Goal: Task Accomplishment & Management: Complete application form

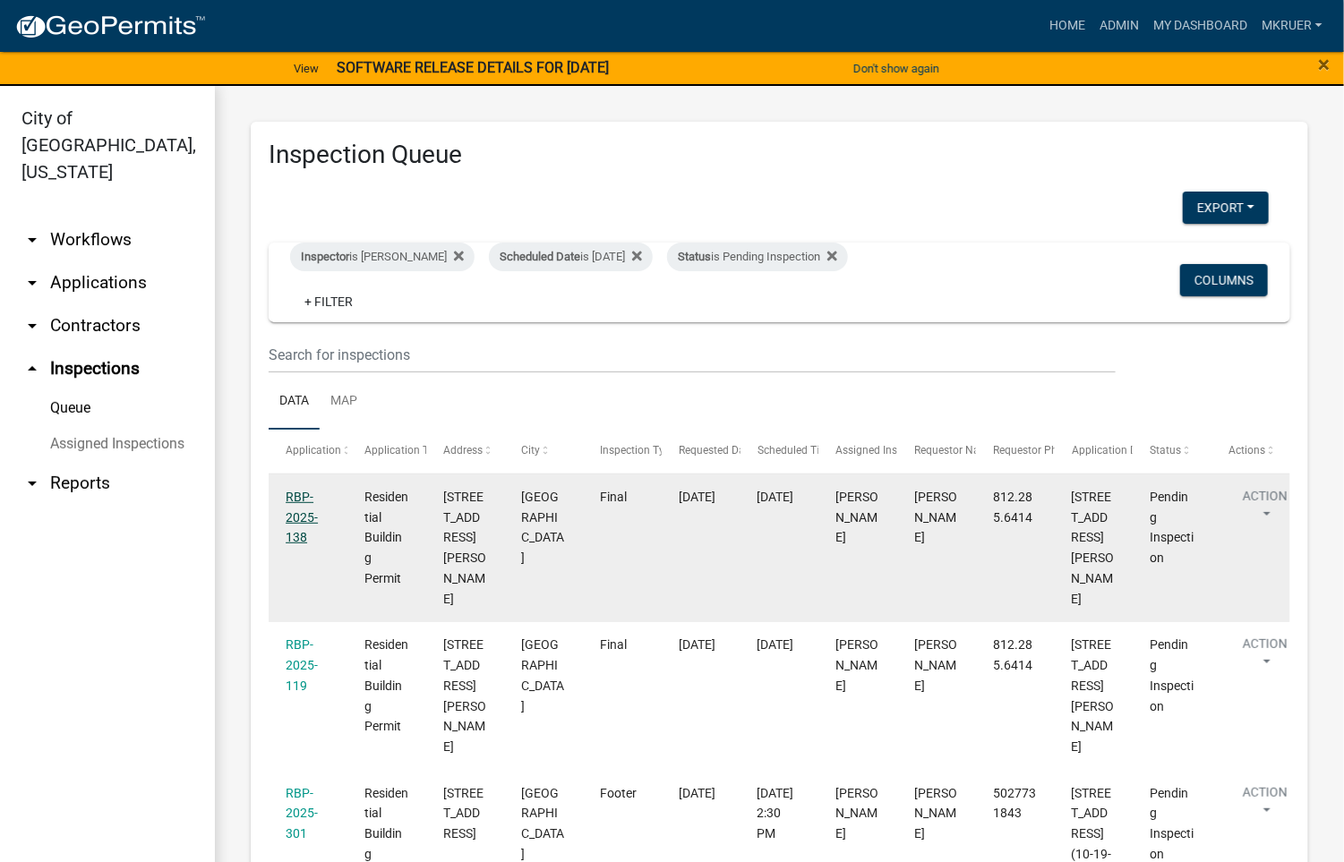
click at [294, 500] on link "RBP-2025-138" at bounding box center [302, 518] width 32 height 56
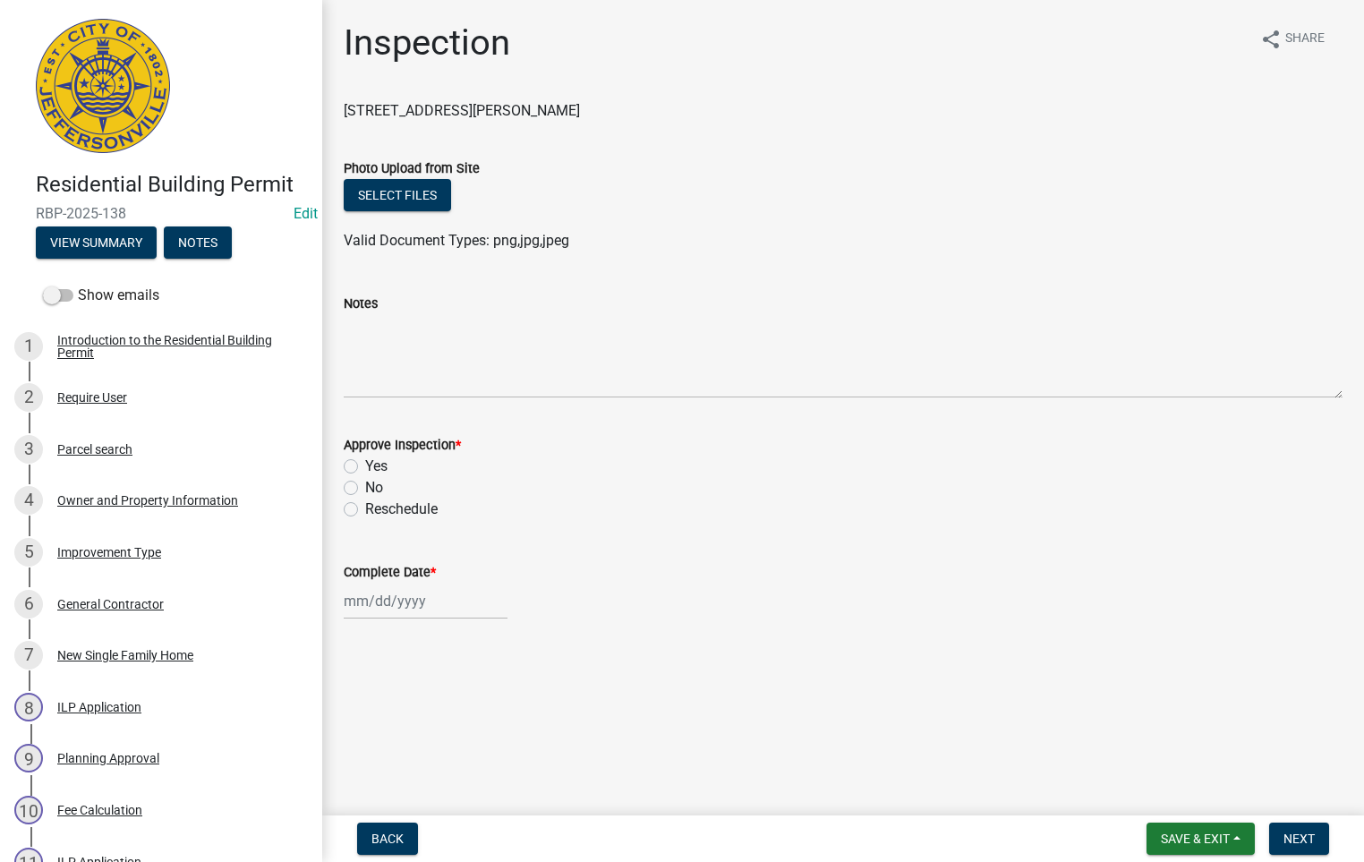
click at [365, 463] on label "Yes" at bounding box center [376, 466] width 22 height 21
click at [365, 463] on input "Yes" at bounding box center [371, 462] width 12 height 12
radio input "true"
select select "9"
select select "2025"
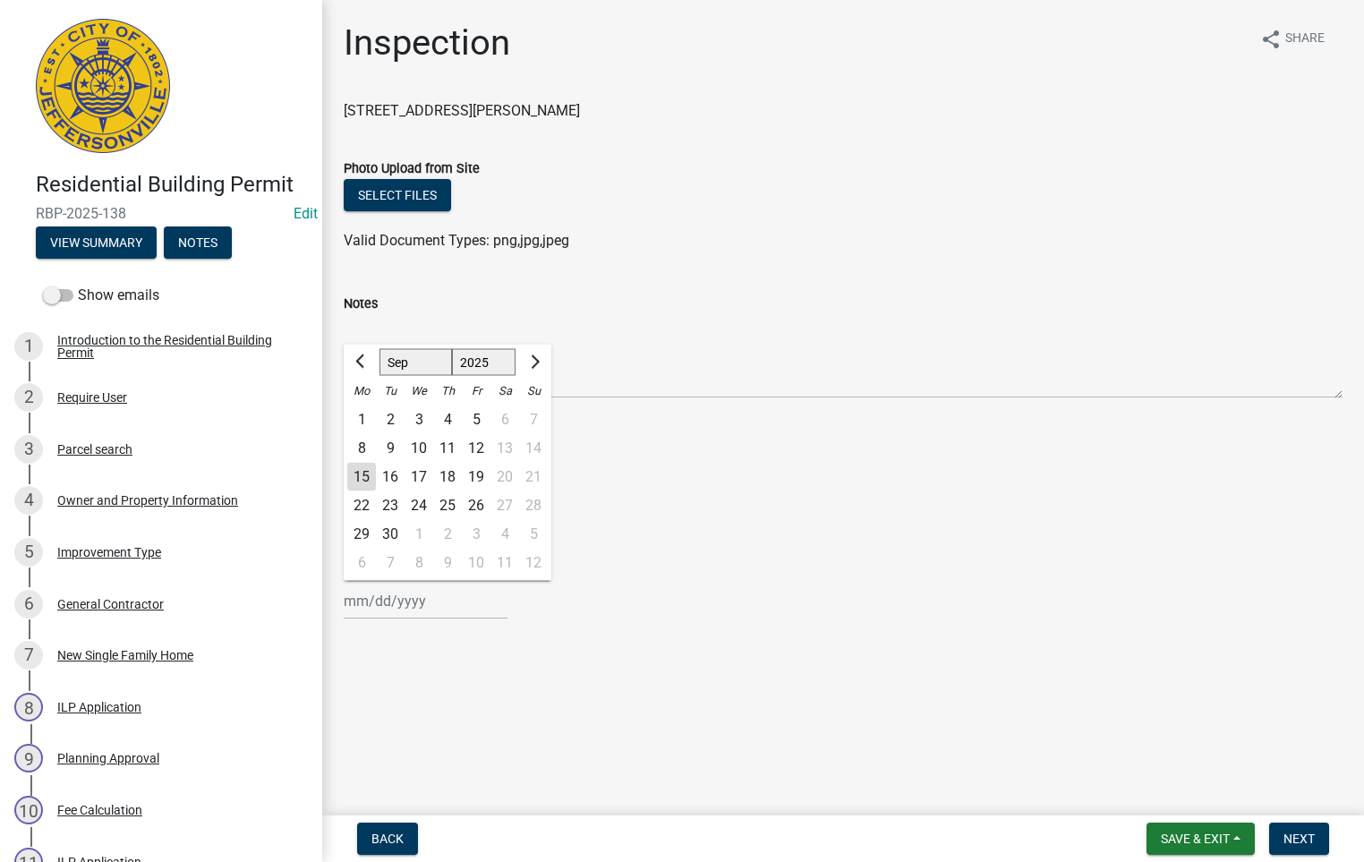
click at [396, 602] on div "Jan Feb Mar Apr May Jun Jul Aug Sep Oct Nov Dec 1525 1526 1527 1528 1529 1530 1…" at bounding box center [426, 601] width 164 height 37
click at [358, 473] on div "15" at bounding box center [361, 477] width 29 height 29
type input "[DATE]"
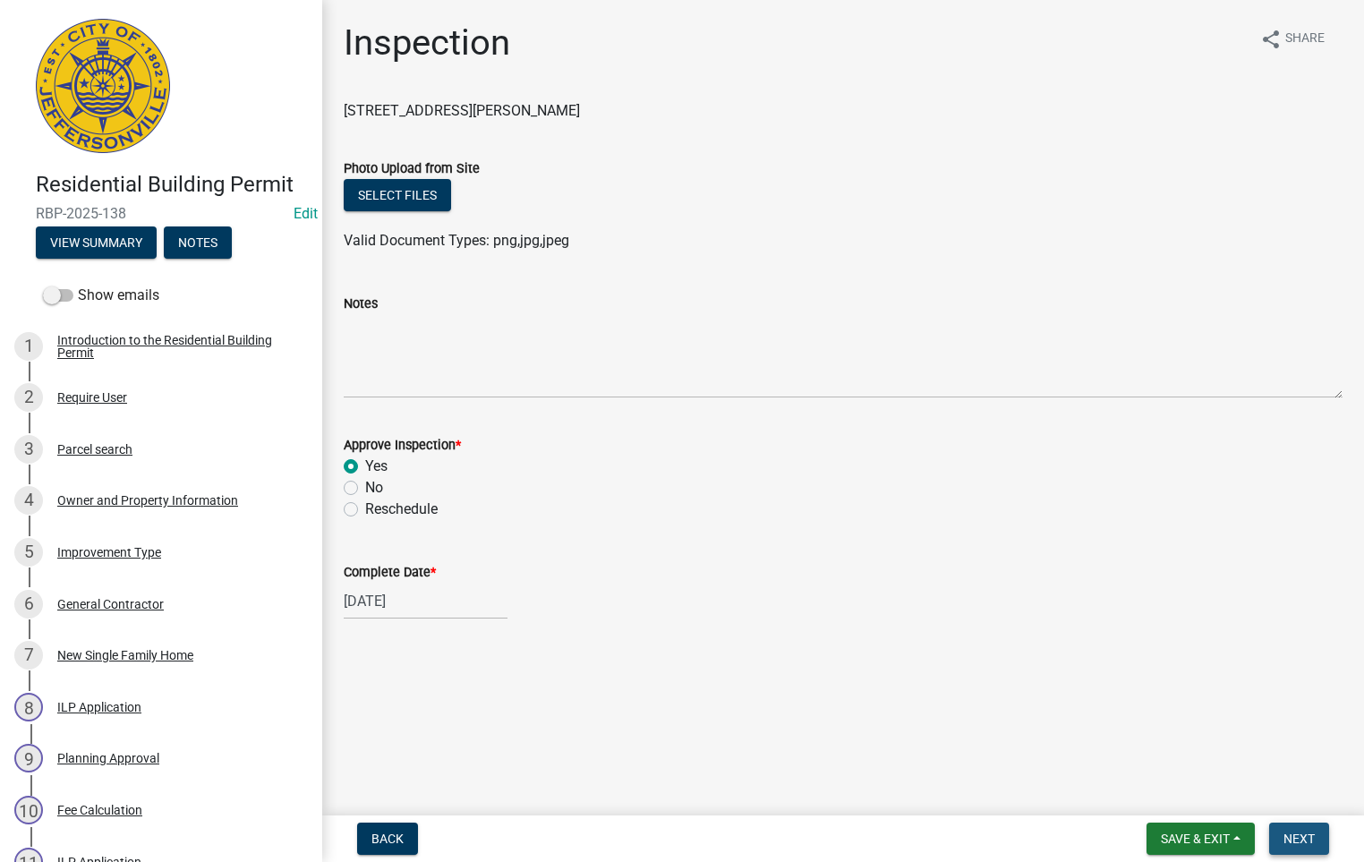
click at [1294, 833] on span "Next" at bounding box center [1299, 839] width 31 height 14
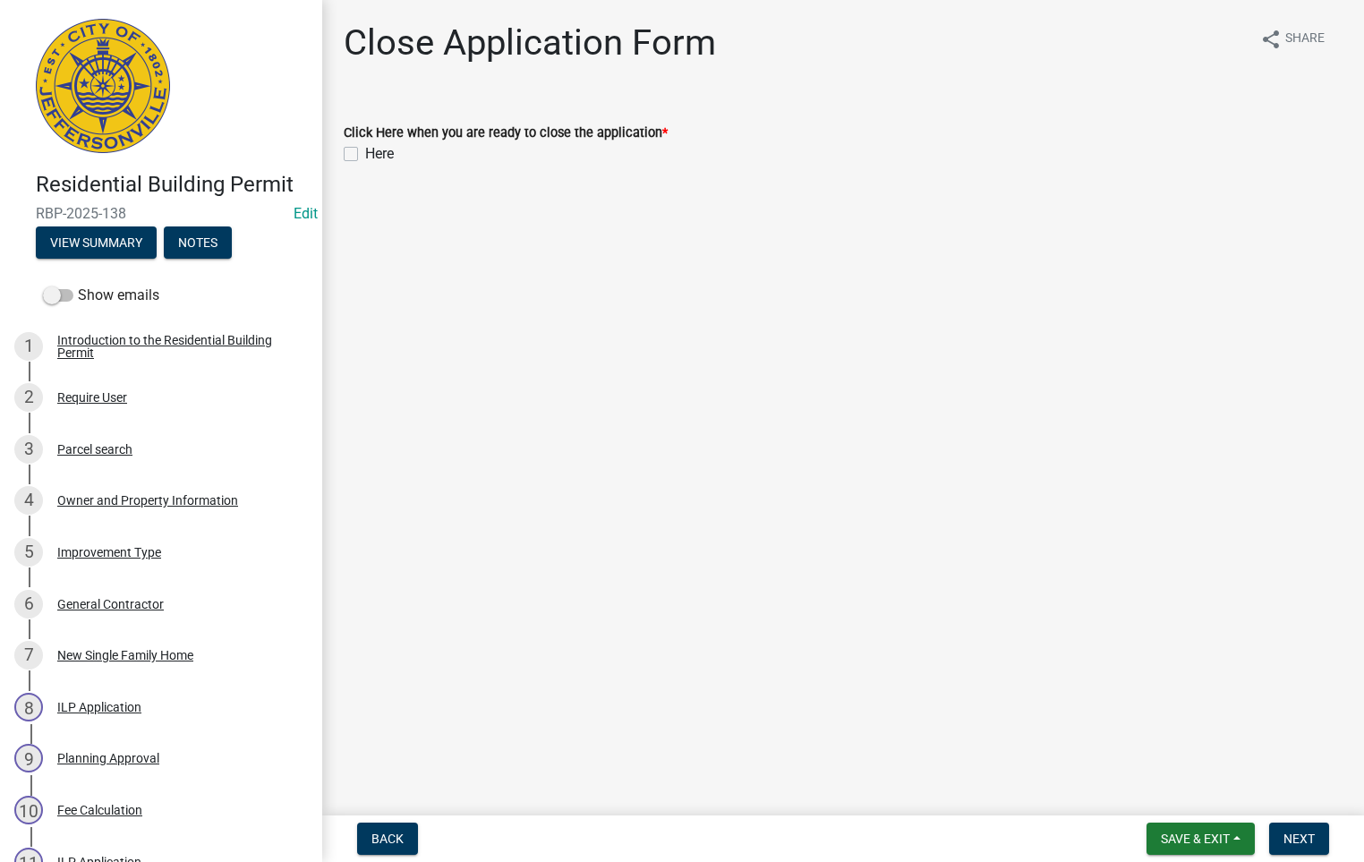
click at [365, 154] on label "Here" at bounding box center [379, 153] width 29 height 21
click at [365, 154] on input "Here" at bounding box center [371, 149] width 12 height 12
checkbox input "true"
click at [1294, 830] on button "Next" at bounding box center [1299, 839] width 60 height 32
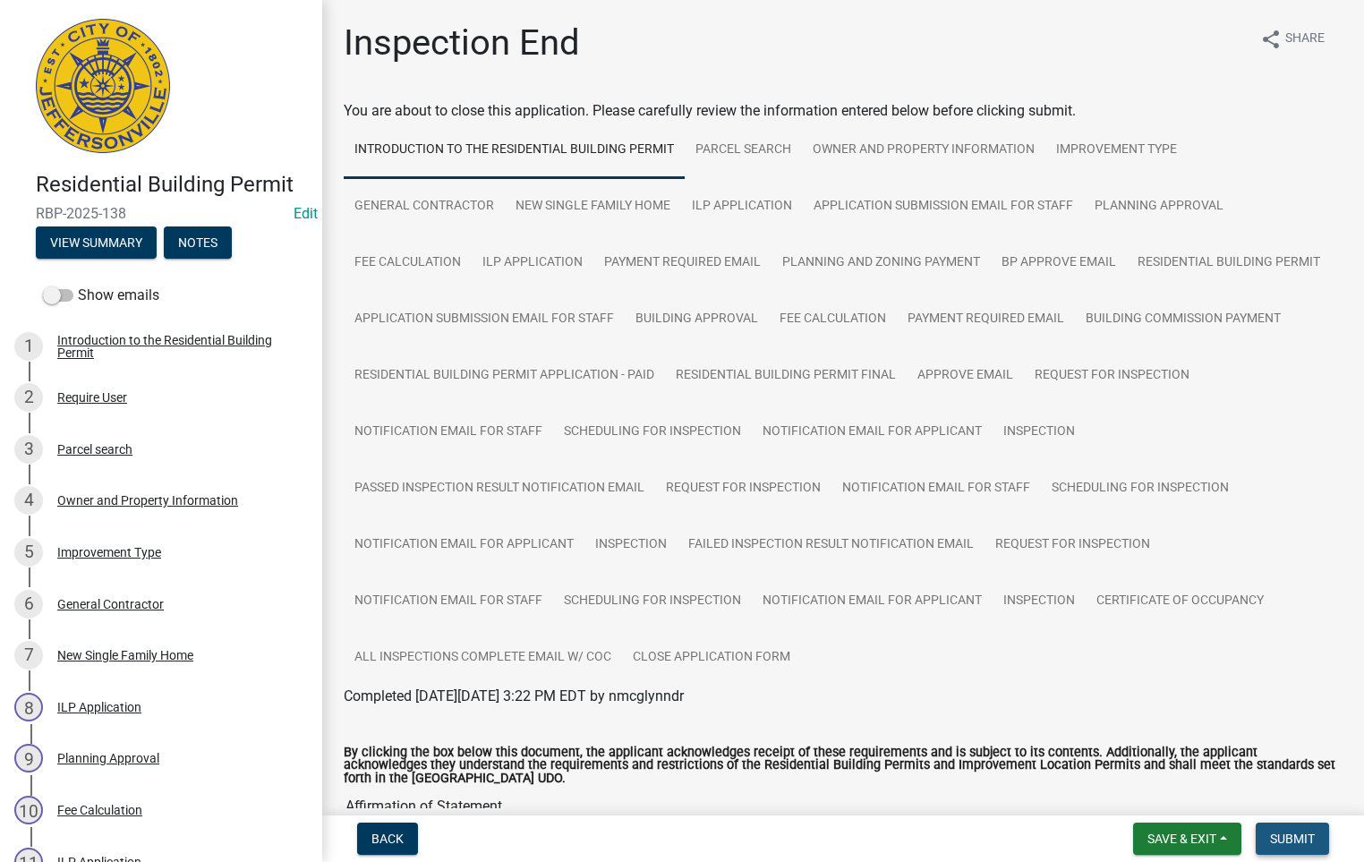
click at [1294, 830] on button "Submit" at bounding box center [1292, 839] width 73 height 32
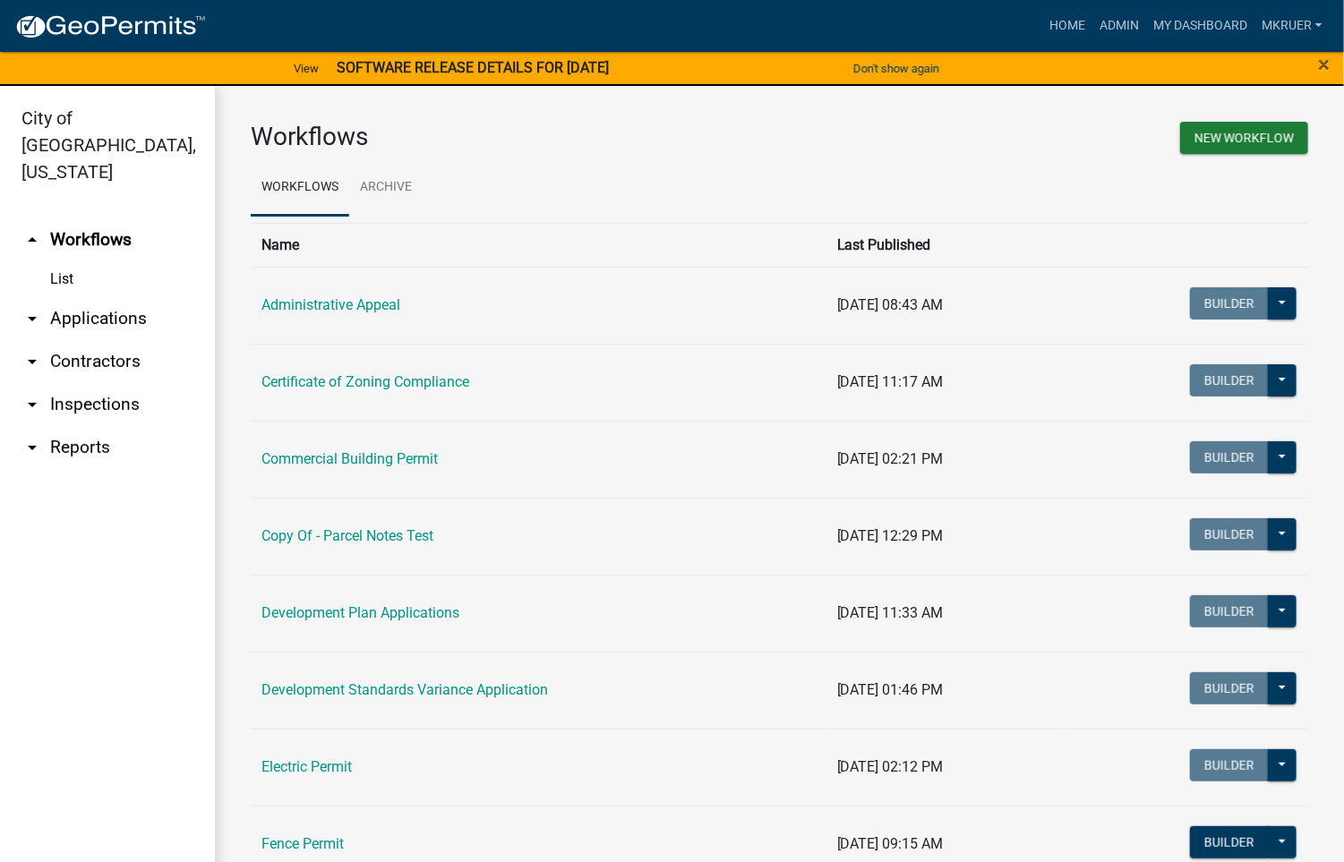
click at [97, 383] on link "arrow_drop_down Inspections" at bounding box center [107, 404] width 215 height 43
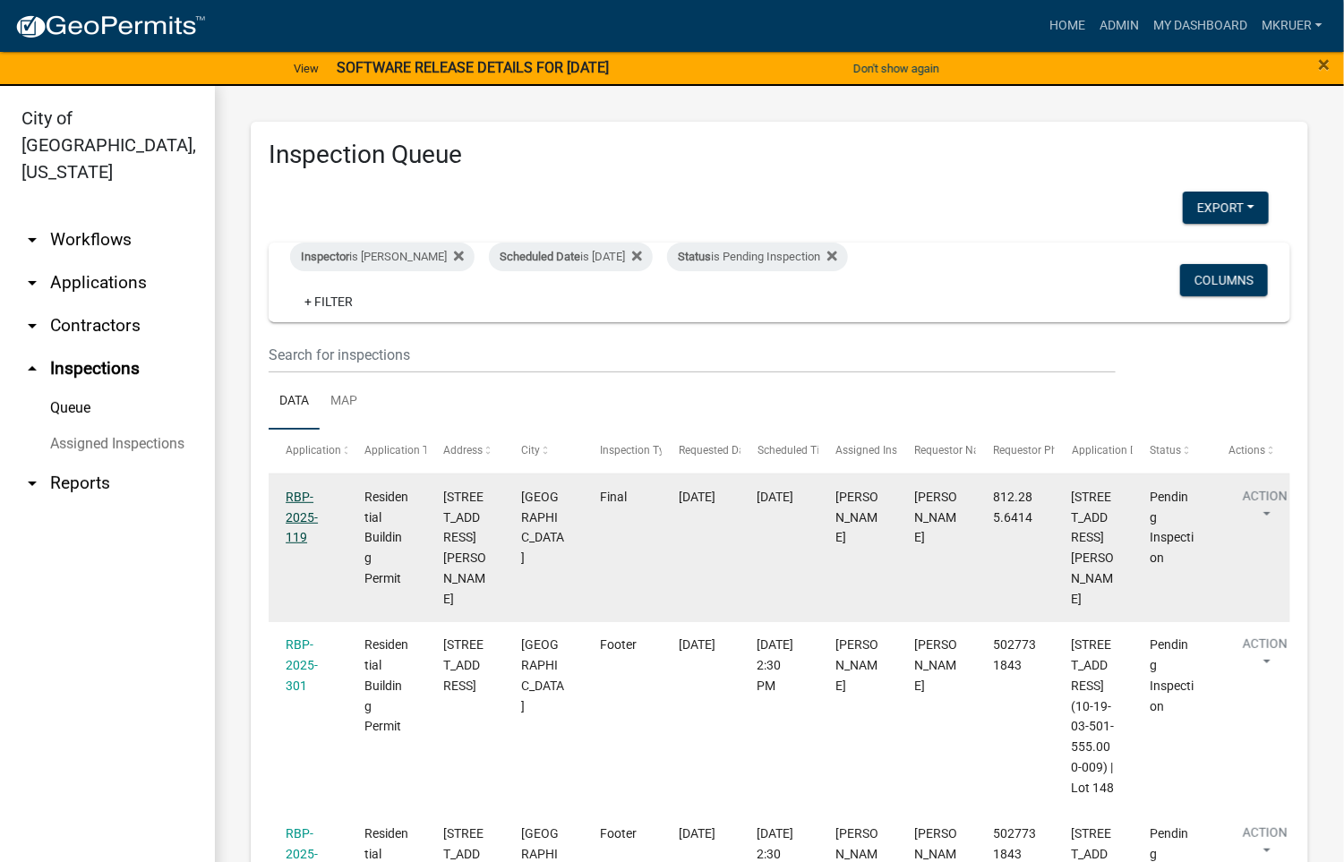
click at [290, 495] on link "RBP-2025-119" at bounding box center [302, 518] width 32 height 56
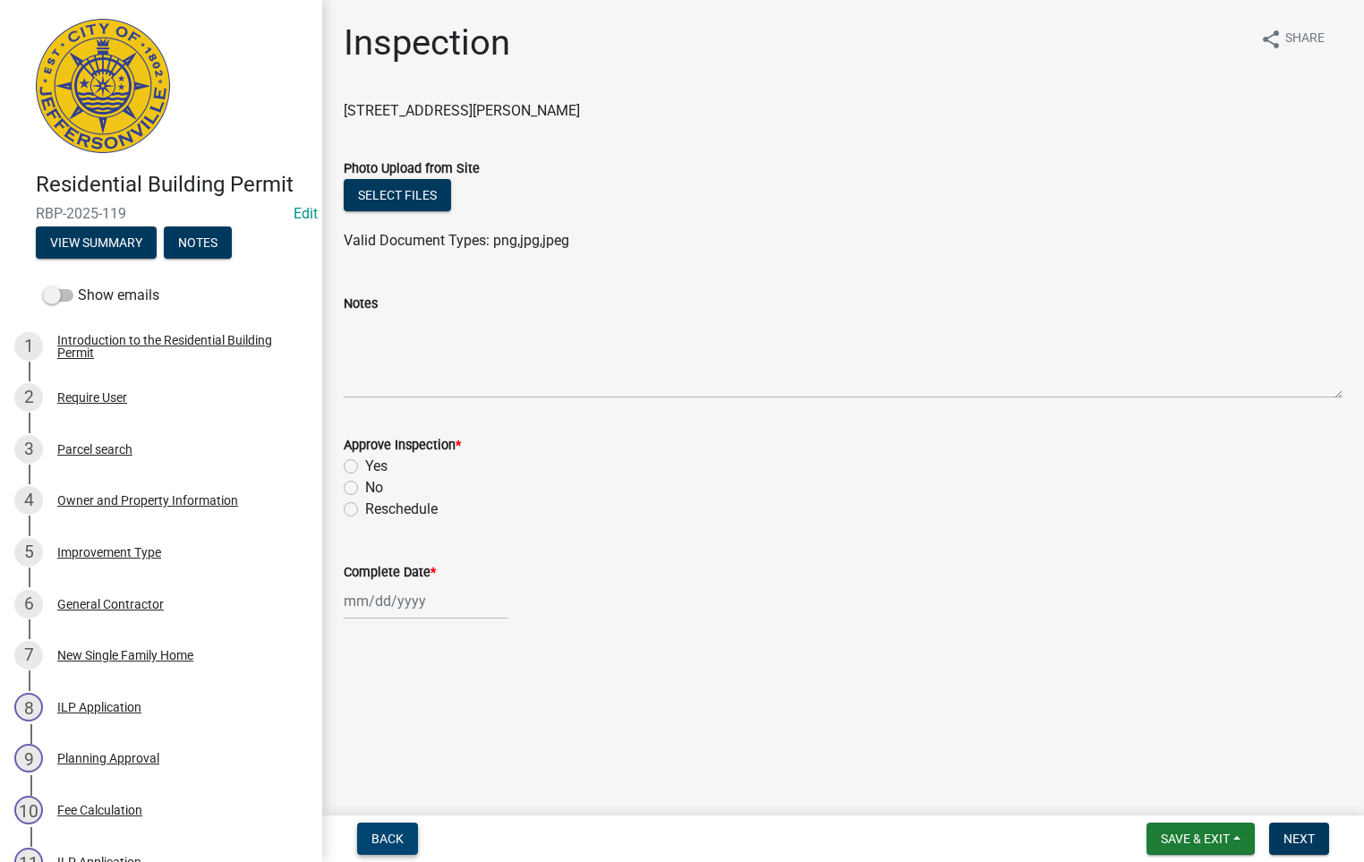
click at [393, 841] on span "Back" at bounding box center [388, 839] width 32 height 14
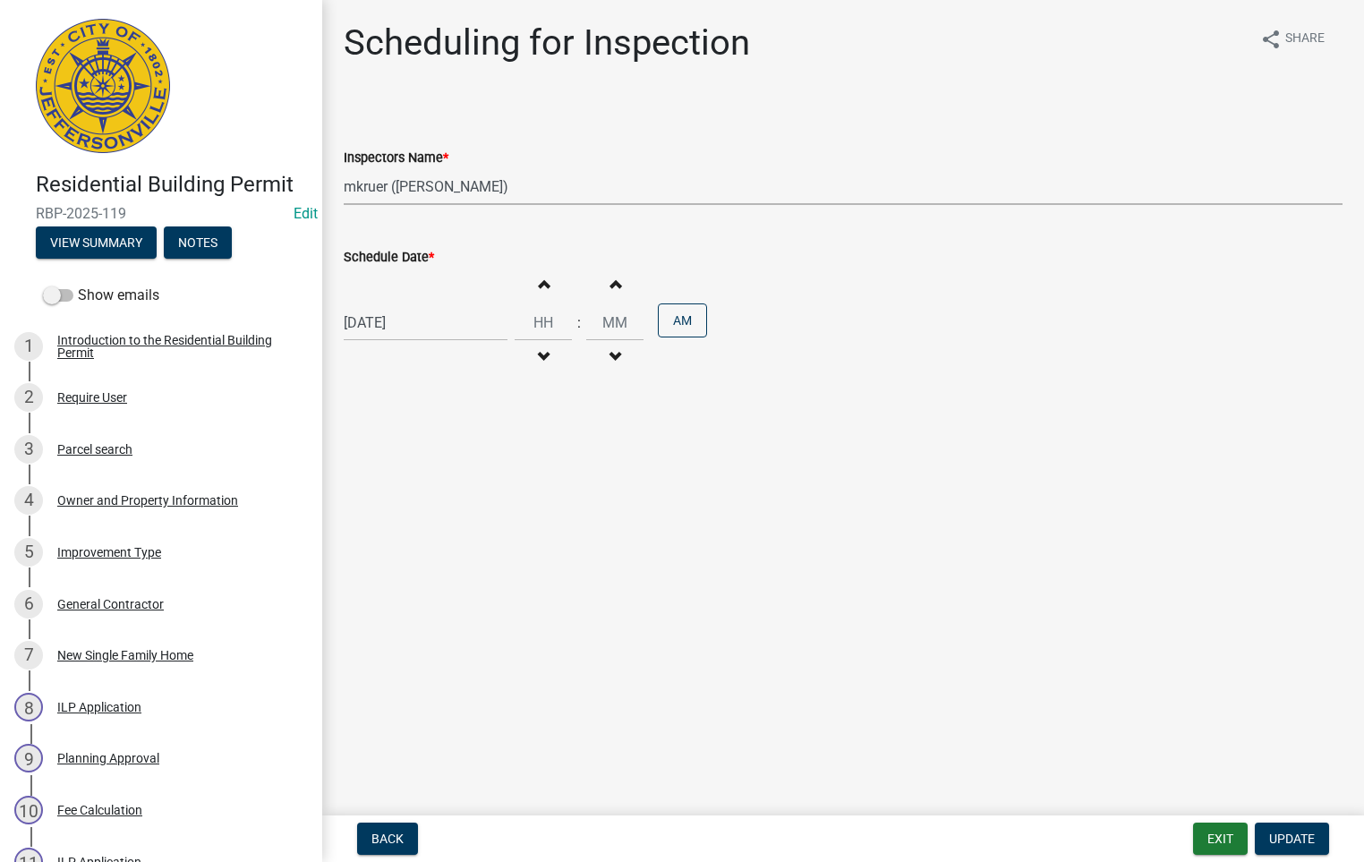
click at [380, 185] on select "Select Item... jramsey (Jeremy Ramsey) MaryFrey (Mary Frey) mkruer (Mike Kruer)…" at bounding box center [843, 186] width 999 height 37
select select "36a8b8f0-2ef8-43e9-ae06-718f51af8d36"
click at [344, 168] on select "Select Item... jramsey (Jeremy Ramsey) MaryFrey (Mary Frey) mkruer (Mike Kruer)…" at bounding box center [843, 186] width 999 height 37
click at [1290, 841] on span "Update" at bounding box center [1292, 839] width 46 height 14
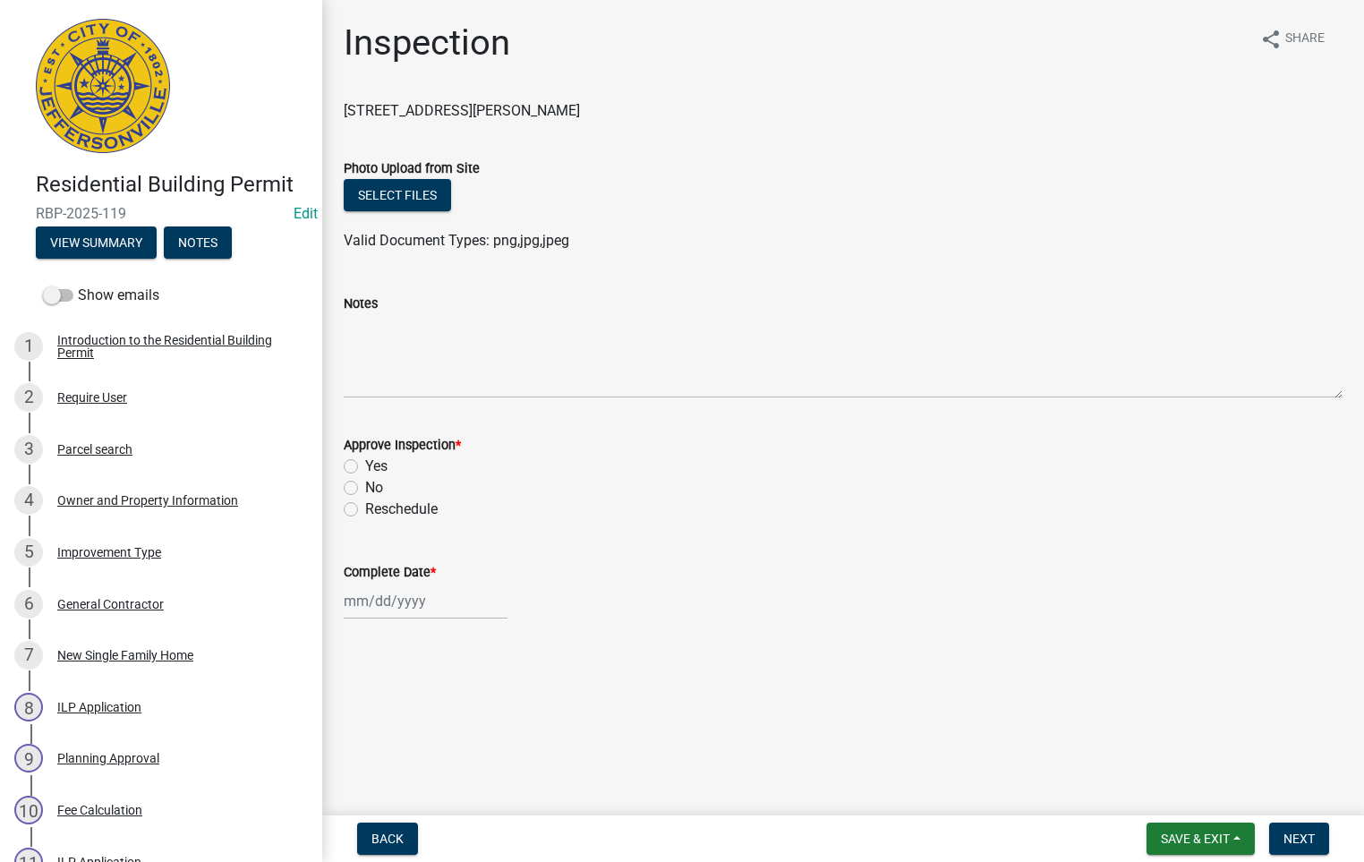
click at [365, 467] on label "Yes" at bounding box center [376, 466] width 22 height 21
click at [365, 467] on input "Yes" at bounding box center [371, 462] width 12 height 12
radio input "true"
click at [404, 599] on div at bounding box center [426, 601] width 164 height 37
select select "9"
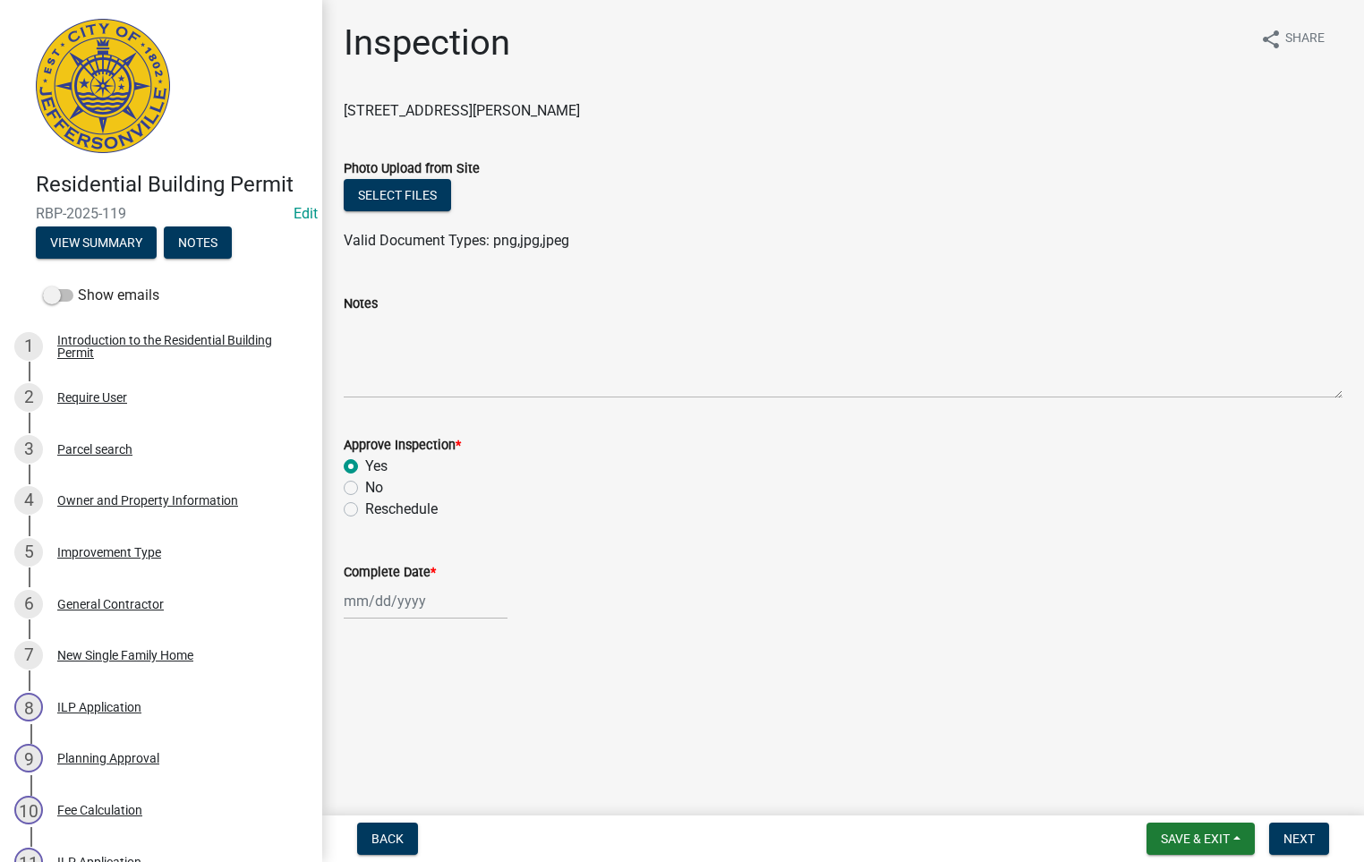
select select "2025"
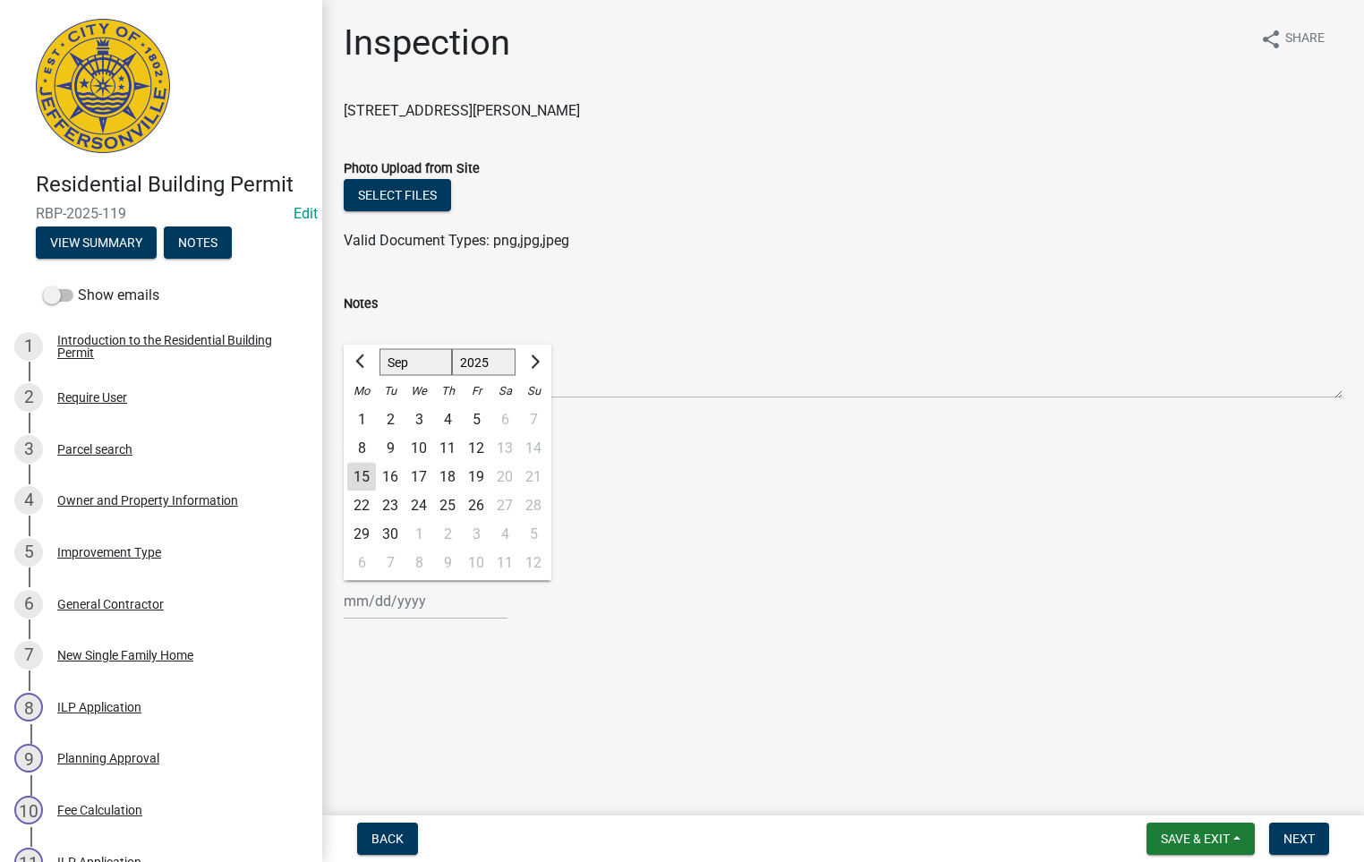
click at [363, 471] on div "15" at bounding box center [361, 477] width 29 height 29
type input "[DATE]"
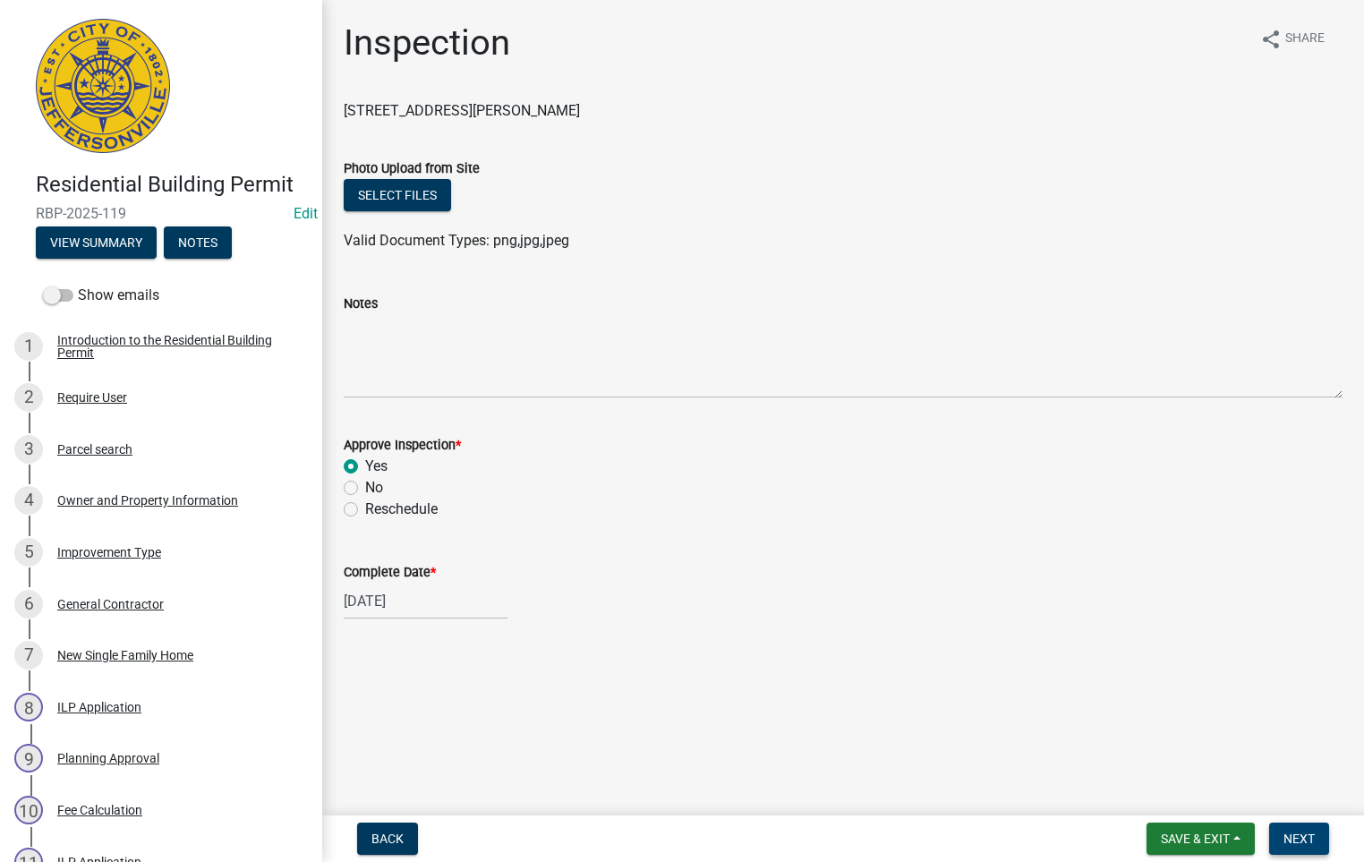
click at [1309, 838] on span "Next" at bounding box center [1299, 839] width 31 height 14
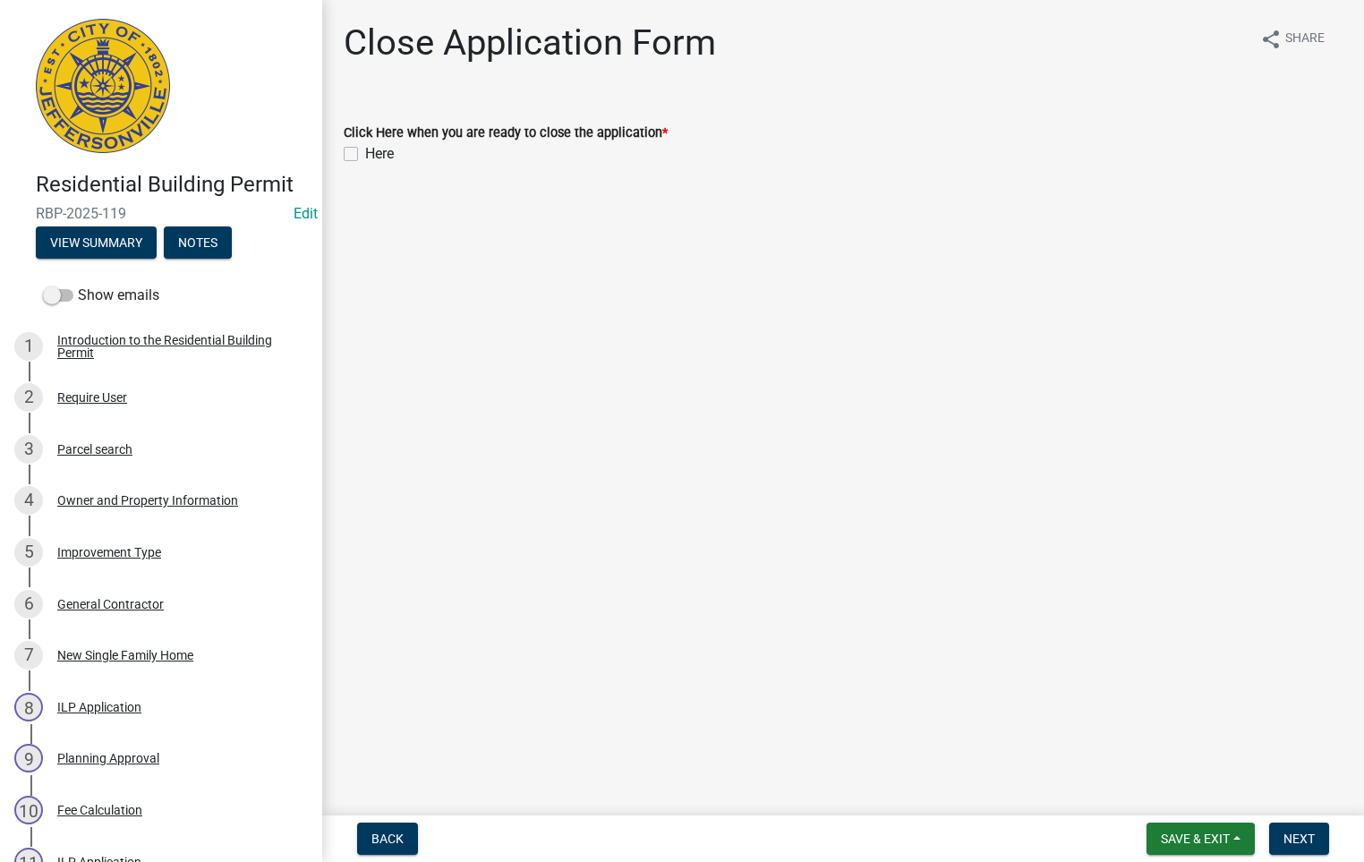
click at [365, 151] on label "Here" at bounding box center [379, 153] width 29 height 21
click at [365, 151] on input "Here" at bounding box center [371, 149] width 12 height 12
checkbox input "true"
click at [1302, 833] on span "Next" at bounding box center [1299, 839] width 31 height 14
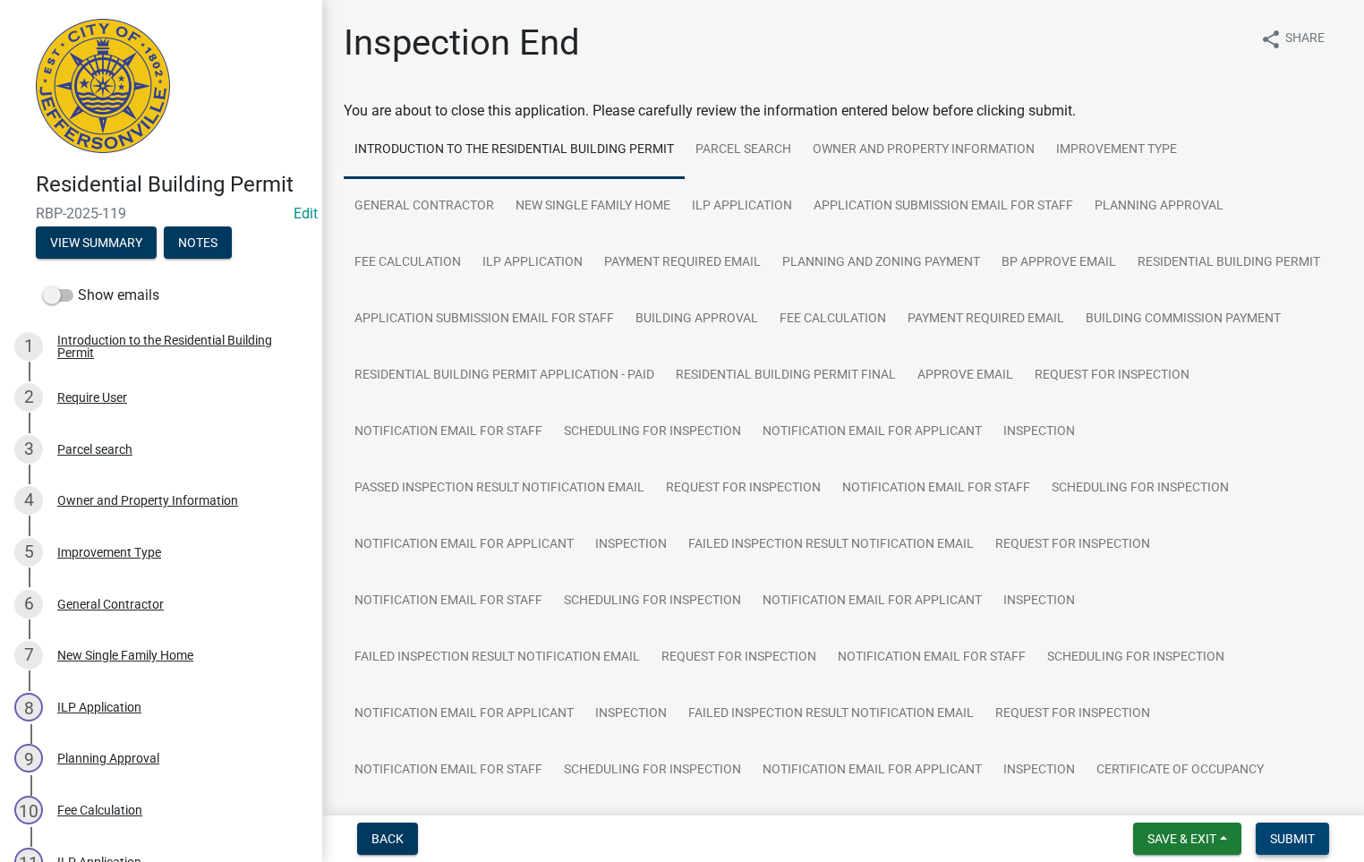
click at [1285, 833] on span "Submit" at bounding box center [1292, 839] width 45 height 14
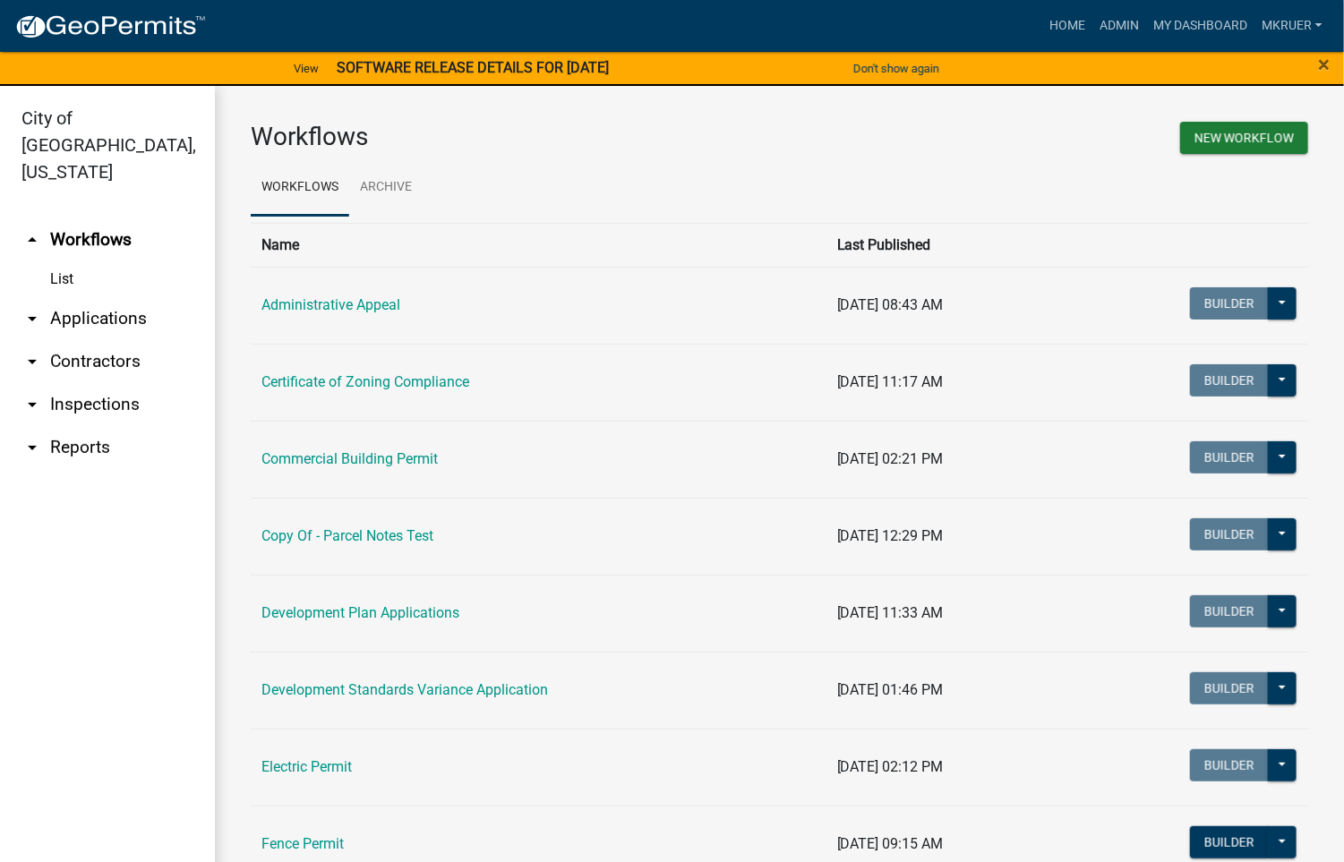
click at [98, 383] on link "arrow_drop_down Inspections" at bounding box center [107, 404] width 215 height 43
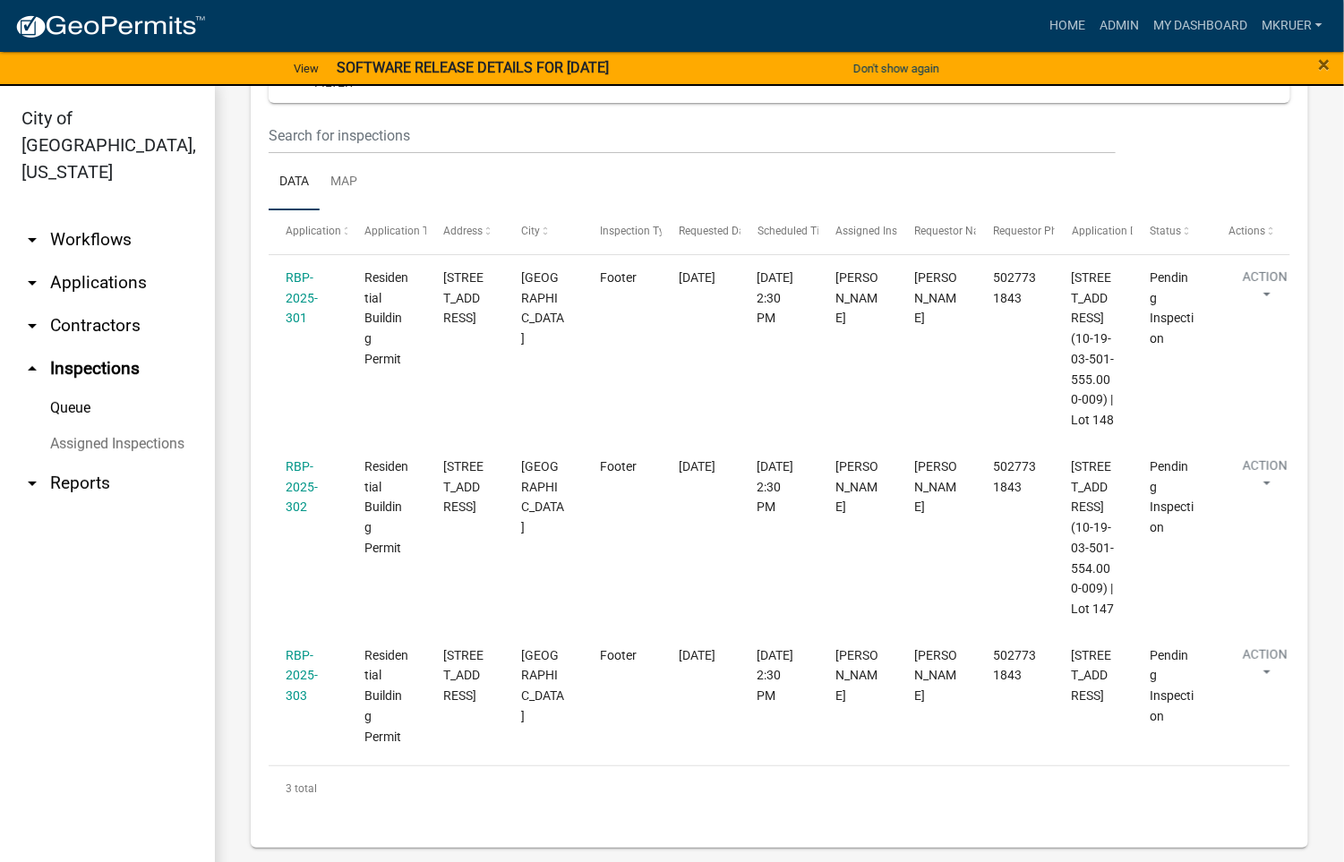
scroll to position [259, 0]
